Goal: Information Seeking & Learning: Find specific fact

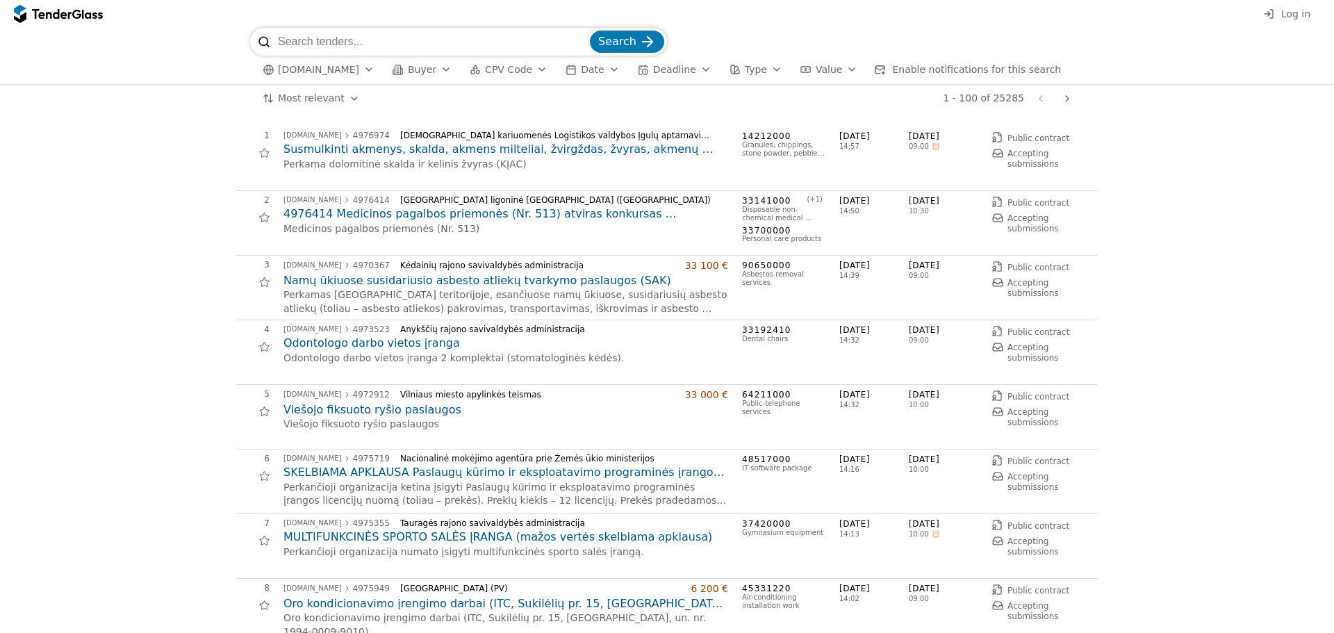
click at [347, 72] on span "[DOMAIN_NAME]" at bounding box center [318, 70] width 81 height 12
click at [434, 74] on div "button" at bounding box center [446, 69] width 39 height 36
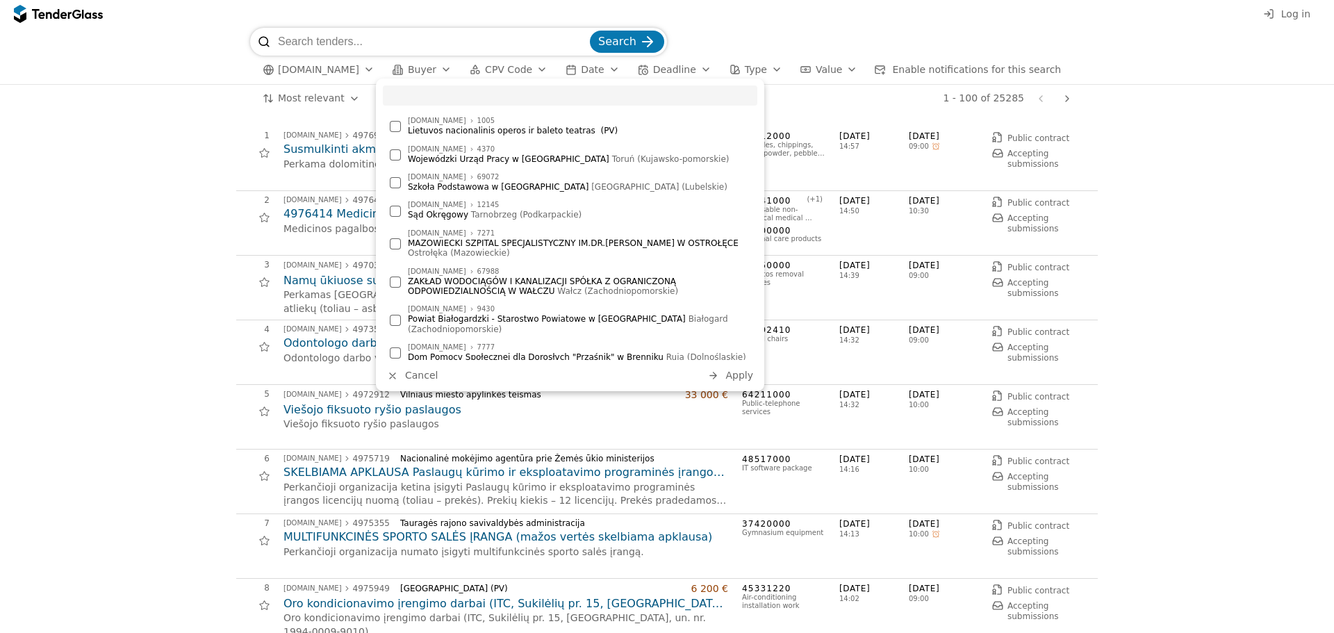
click at [439, 89] on input "search" at bounding box center [570, 95] width 375 height 20
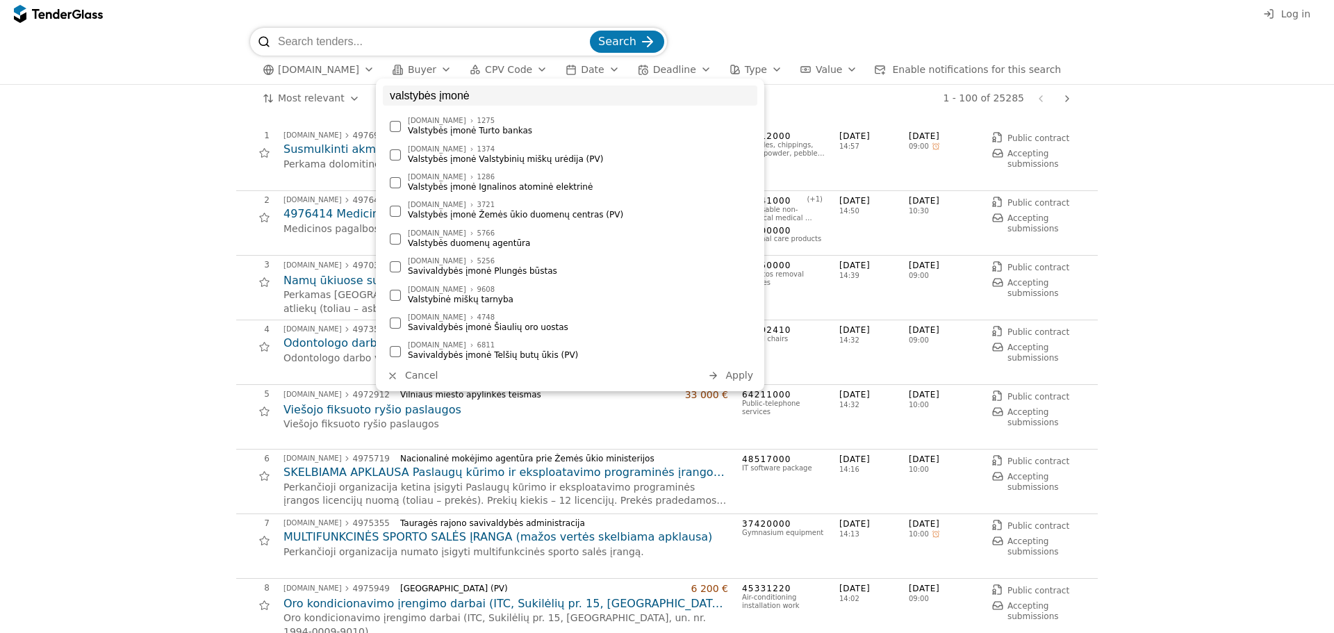
type input "valstybės įmonė"
click at [493, 154] on div "Valstybės įmonė Valstybinių miškų urėdija (PV)" at bounding box center [579, 159] width 343 height 10
click at [734, 375] on span "Apply" at bounding box center [740, 375] width 28 height 11
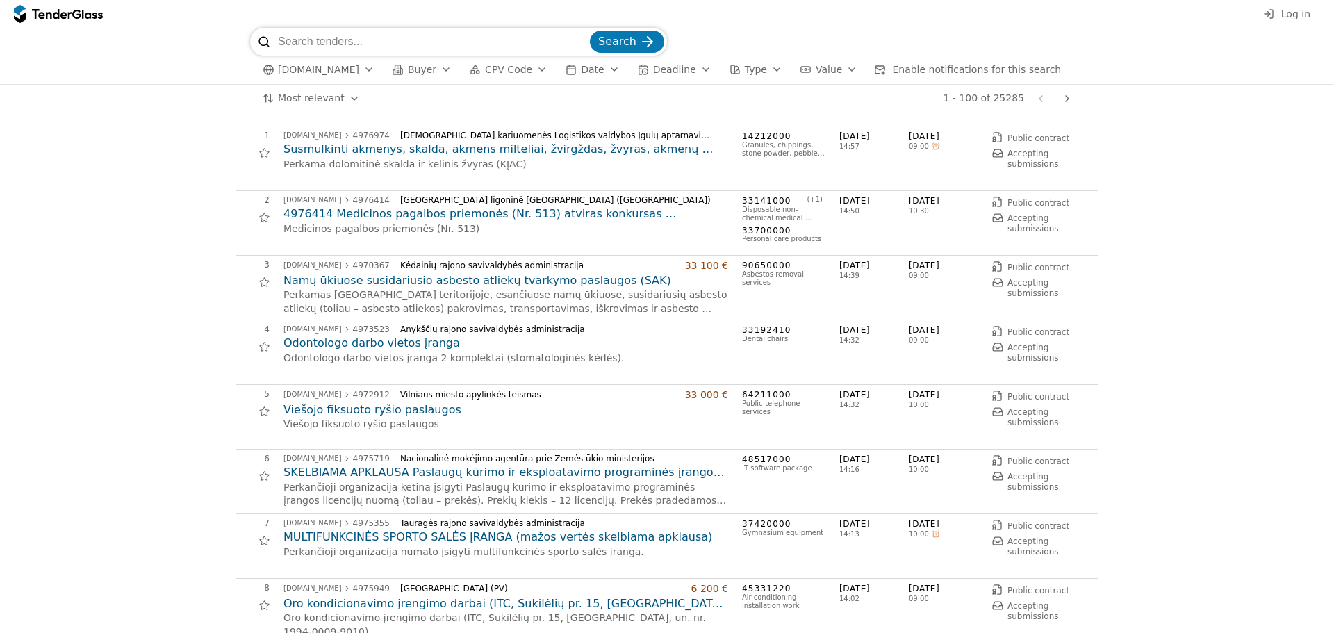
click at [382, 40] on input "search" at bounding box center [432, 42] width 309 height 28
type input "valstybės įmonė valstybinių miškų urėdija"
click at [639, 35] on button "Search" at bounding box center [627, 42] width 74 height 22
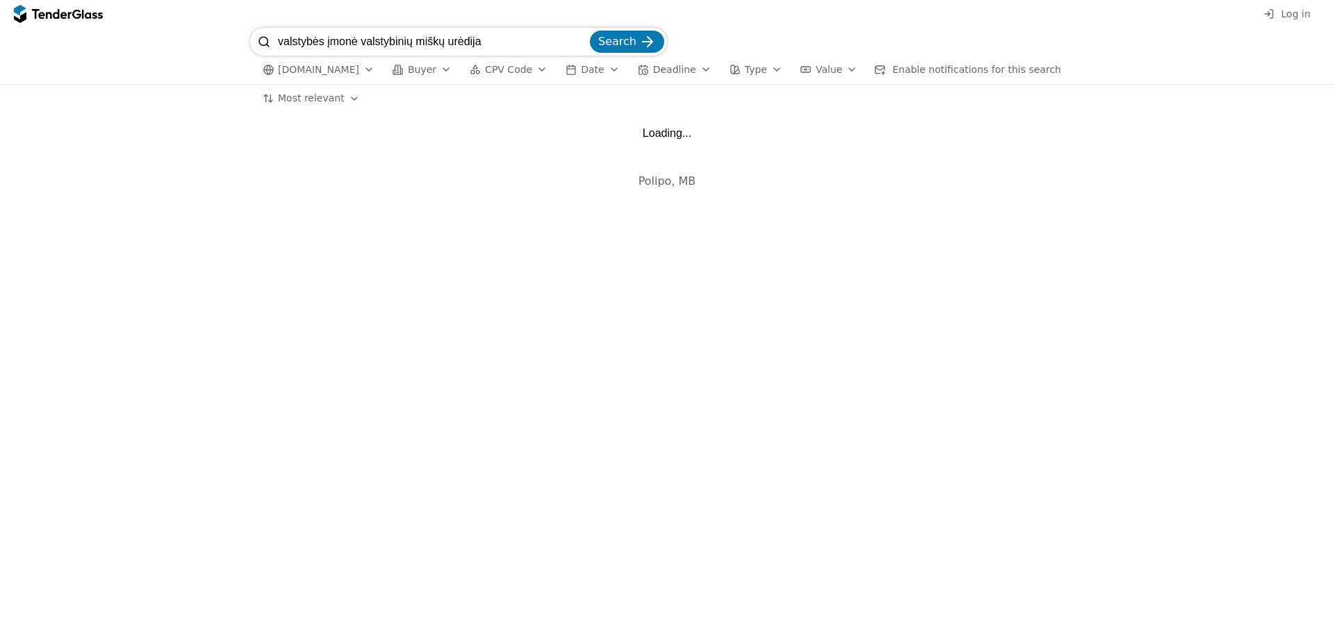
click at [617, 41] on span "Search" at bounding box center [617, 41] width 38 height 13
